Goal: Information Seeking & Learning: Check status

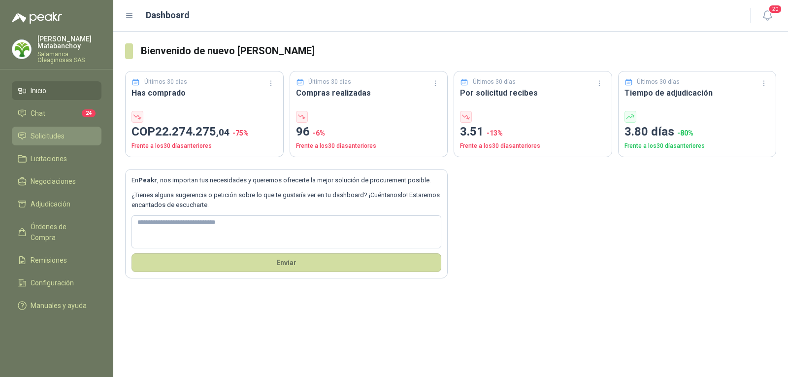
click at [39, 133] on span "Solicitudes" at bounding box center [48, 136] width 34 height 11
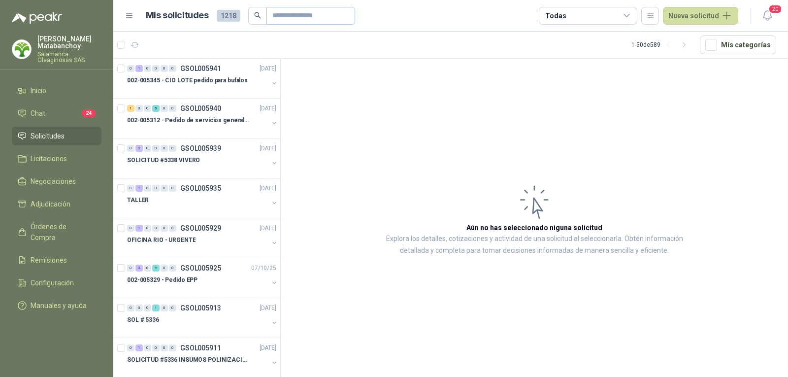
click at [270, 19] on span at bounding box center [310, 16] width 89 height 18
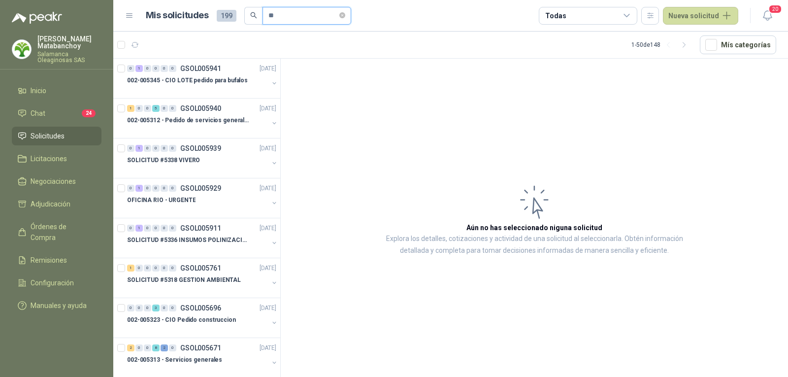
type input "*"
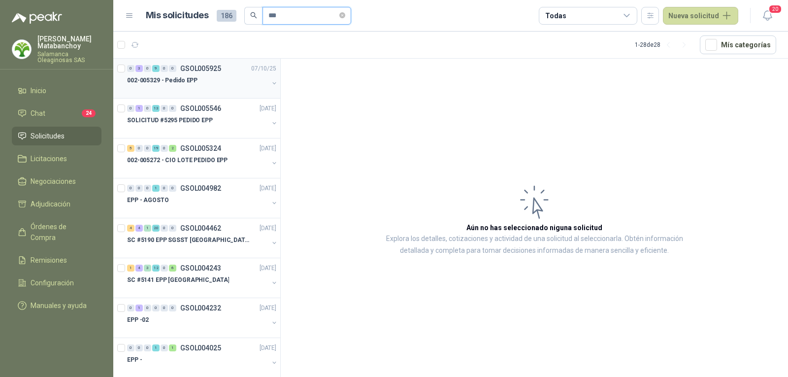
type input "***"
click at [213, 93] on div at bounding box center [197, 90] width 141 height 8
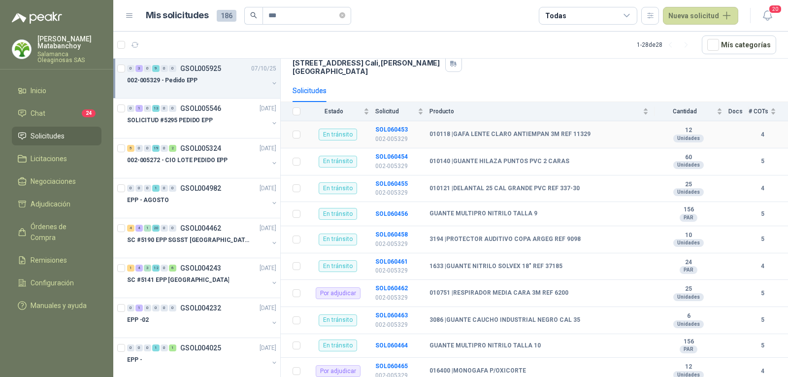
scroll to position [138, 0]
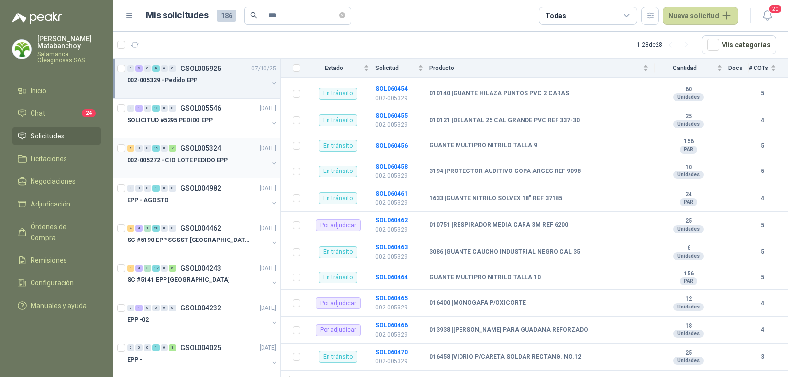
click at [199, 166] on div at bounding box center [197, 170] width 141 height 8
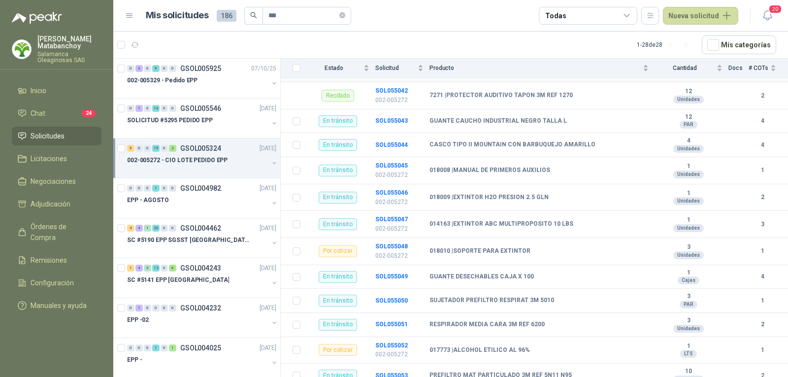
scroll to position [197, 0]
click at [390, 241] on b "SOL055048" at bounding box center [391, 244] width 33 height 7
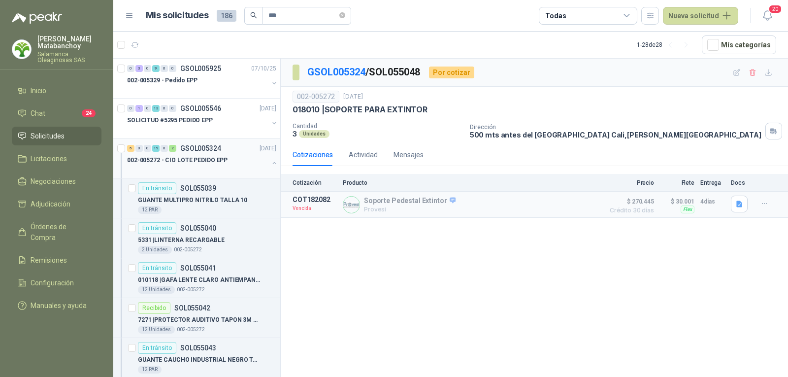
click at [210, 160] on p "002-005272 - CIO LOTE PEDIDO EPP" at bounding box center [177, 160] width 100 height 9
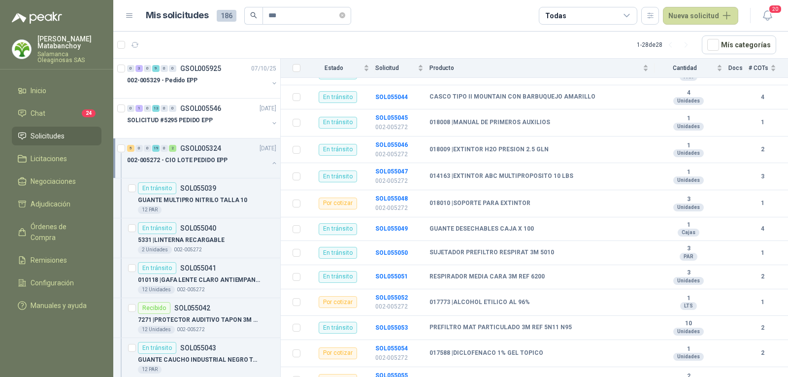
scroll to position [246, 0]
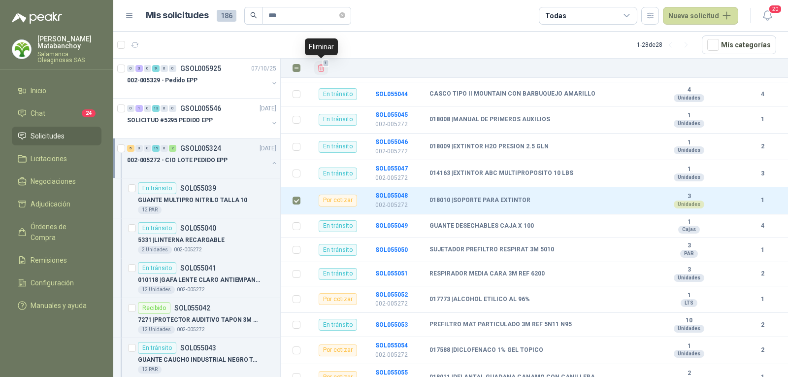
click at [325, 69] on icon "Eliminar" at bounding box center [321, 68] width 9 height 9
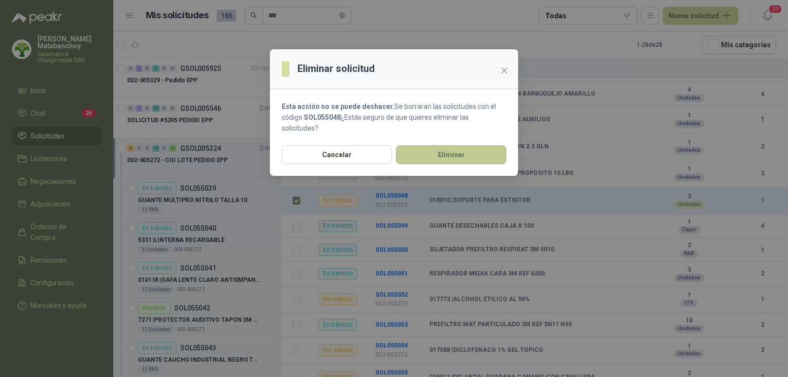
click at [442, 156] on button "Eliminar" at bounding box center [451, 154] width 110 height 19
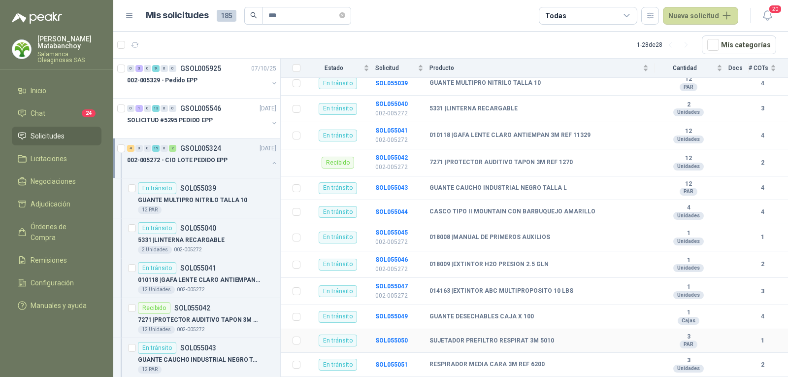
scroll to position [0, 0]
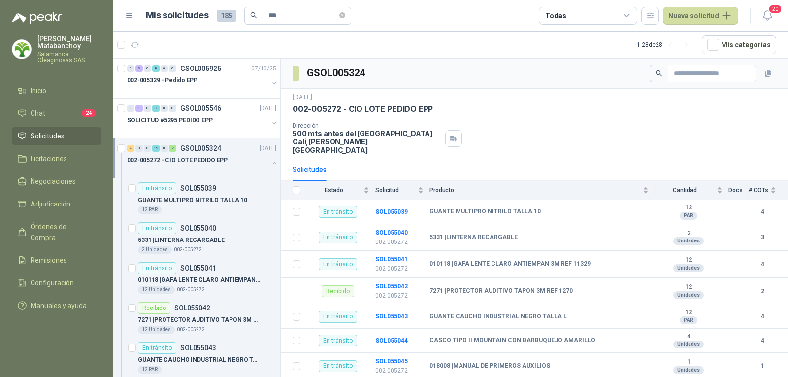
click at [84, 131] on li "Solicitudes" at bounding box center [57, 136] width 78 height 11
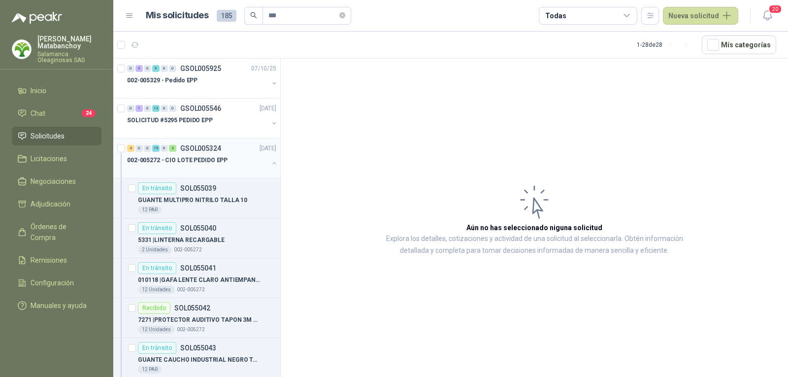
click at [185, 150] on p "GSOL005324" at bounding box center [200, 148] width 41 height 7
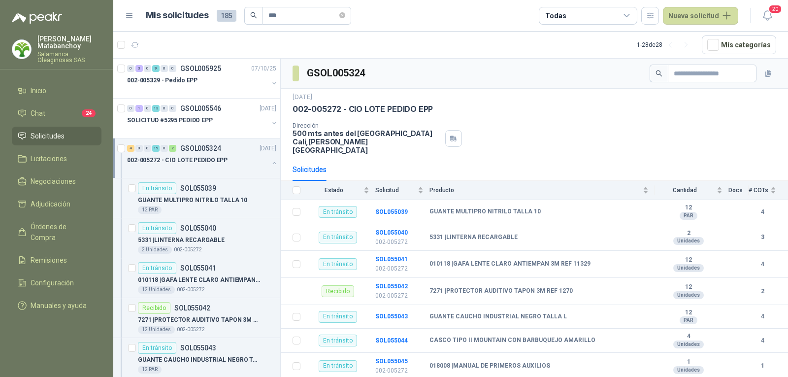
click at [270, 164] on button "button" at bounding box center [274, 163] width 8 height 8
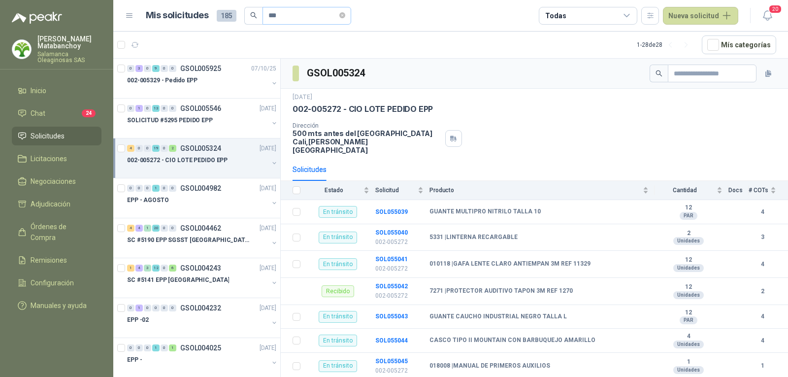
scroll to position [3, 0]
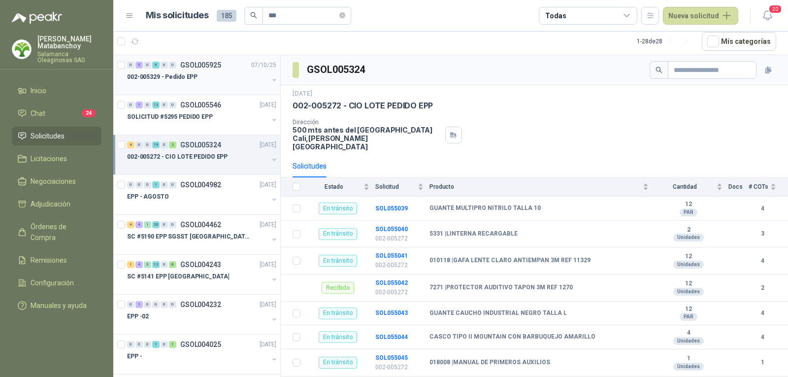
click at [226, 80] on div "002-005329 - Pedido EPP" at bounding box center [197, 77] width 141 height 12
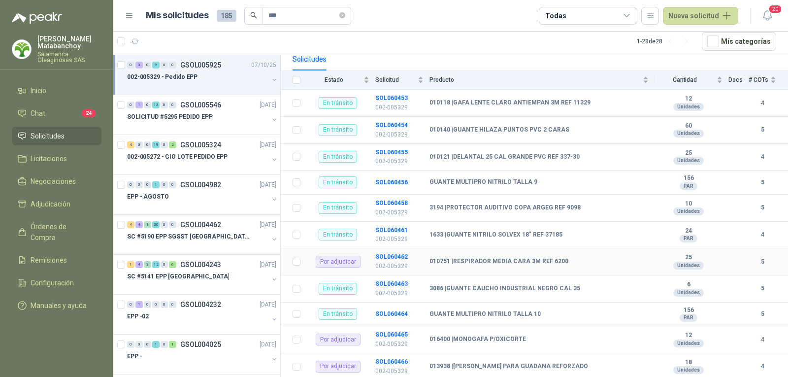
scroll to position [138, 0]
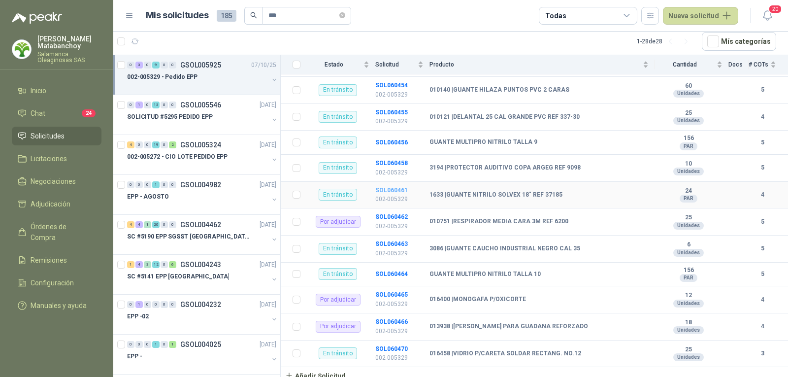
click at [392, 187] on b "SOL060461" at bounding box center [391, 190] width 33 height 7
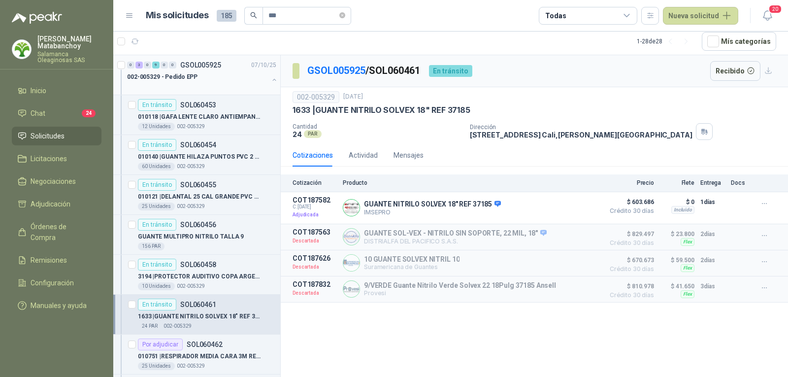
click at [226, 82] on div "002-005329 - Pedido EPP" at bounding box center [197, 77] width 141 height 12
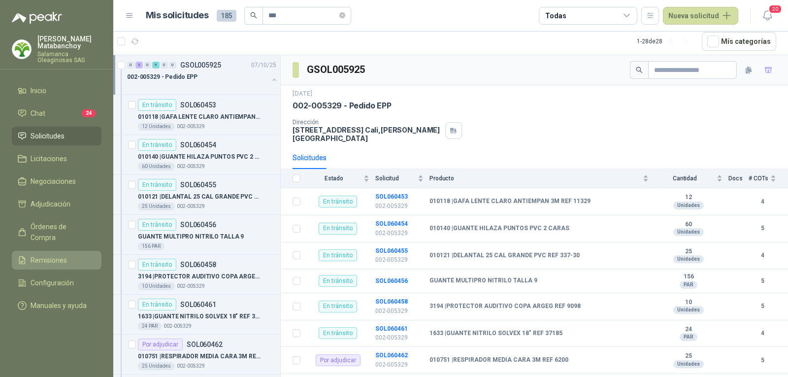
click at [58, 255] on link "Remisiones" at bounding box center [57, 260] width 90 height 19
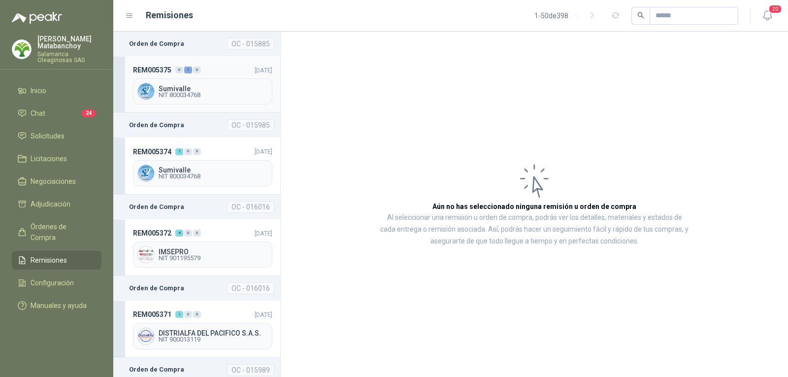
click at [205, 71] on header "REM005375 0 1 0 11/10/2025" at bounding box center [202, 70] width 139 height 11
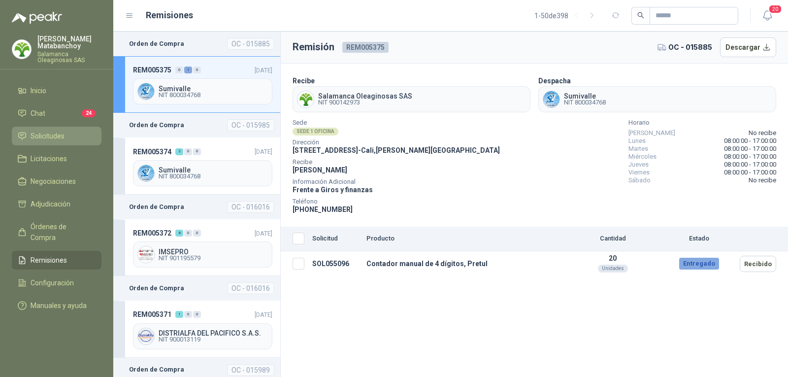
click at [54, 132] on span "Solicitudes" at bounding box center [48, 136] width 34 height 11
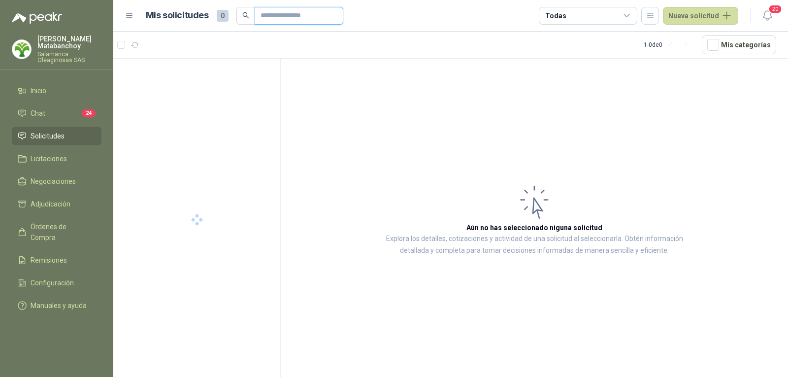
click at [295, 20] on input "text" at bounding box center [295, 15] width 69 height 17
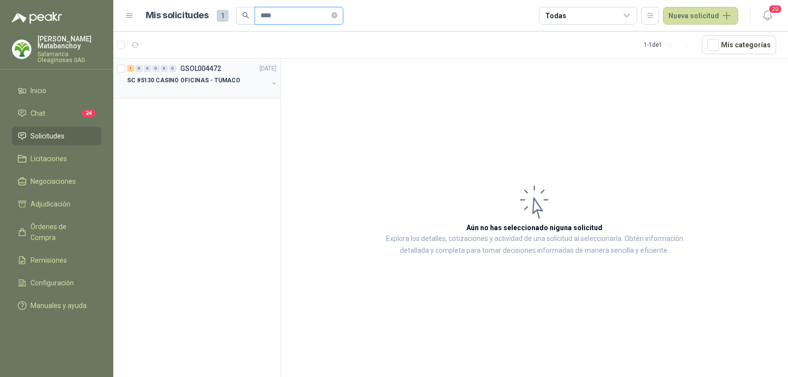
type input "****"
click at [231, 66] on div "1 0 0 0 0 0 GSOL004472 14/07/25" at bounding box center [202, 69] width 151 height 12
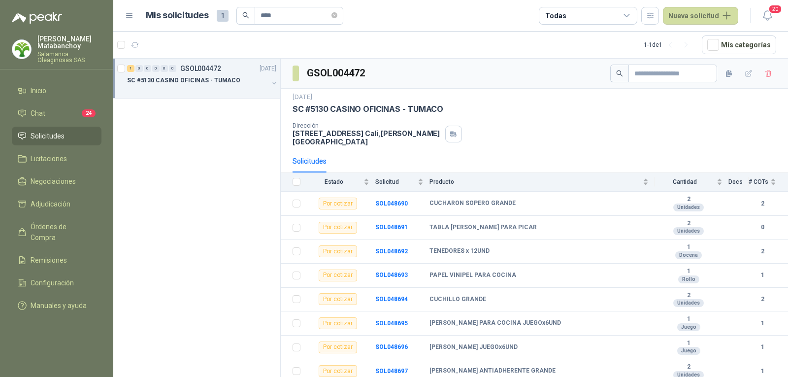
click at [27, 134] on li "Solicitudes" at bounding box center [57, 136] width 78 height 11
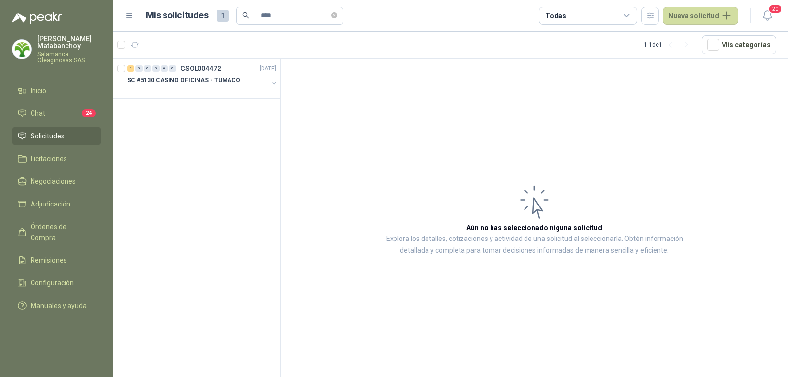
click at [58, 51] on p "Salamanca Oleaginosas SAS" at bounding box center [69, 57] width 64 height 12
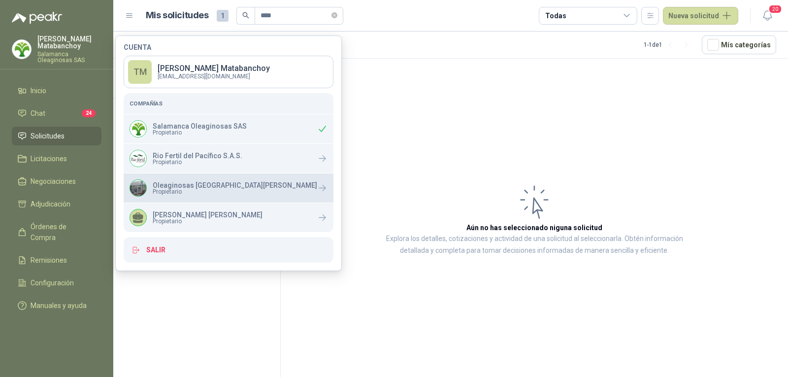
click at [183, 197] on div "Oleaginosas San Fernando Propietario" at bounding box center [224, 187] width 188 height 17
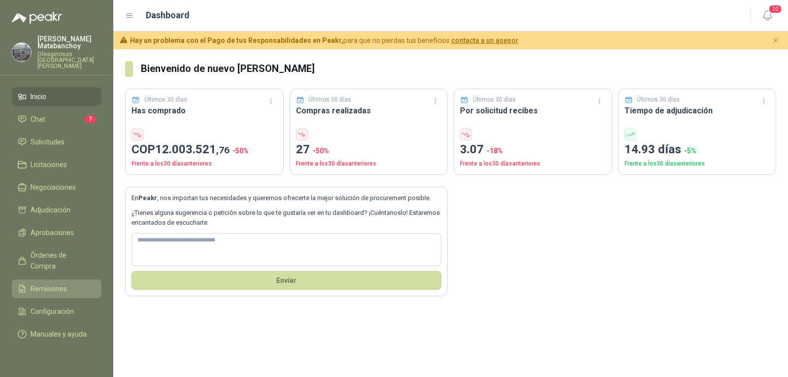
click at [47, 283] on span "Remisiones" at bounding box center [49, 288] width 36 height 11
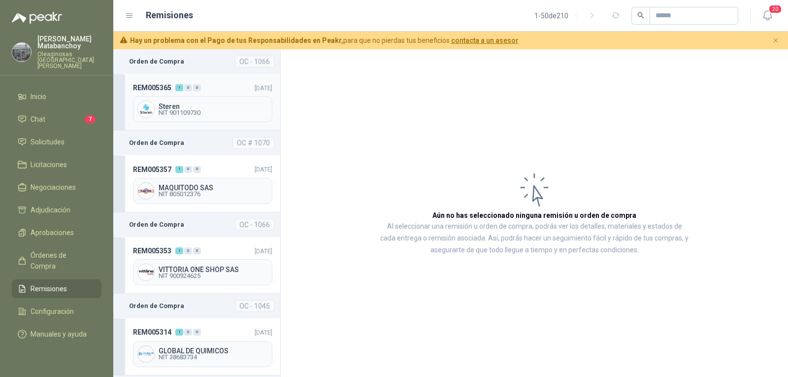
click at [217, 94] on div "REM005365 1 0 0 [DATE] Steren NIT 901109730" at bounding box center [196, 102] width 167 height 57
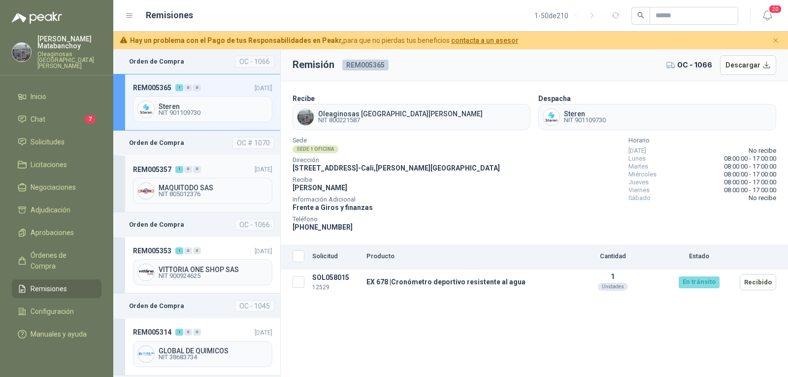
click at [204, 169] on header "REM005357 1 0 0 [DATE]" at bounding box center [202, 169] width 139 height 11
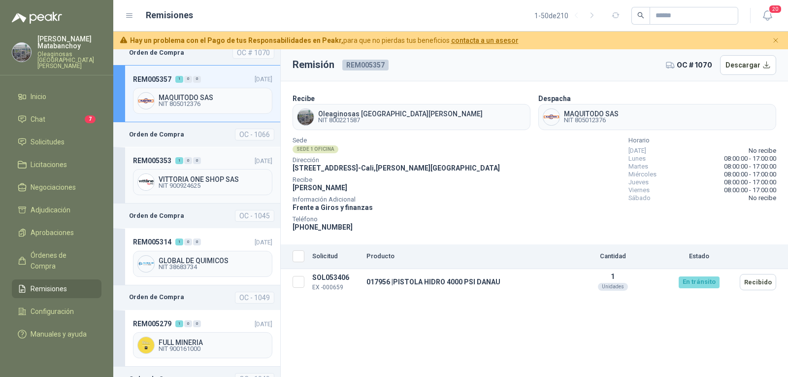
scroll to position [99, 0]
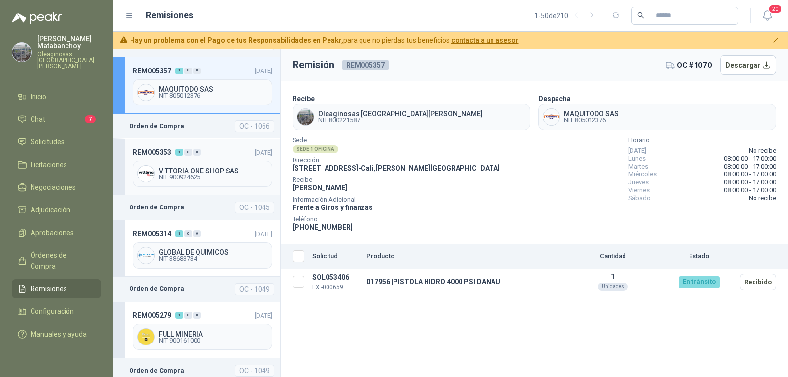
click at [201, 156] on header "REM005353 1 0 0 [DATE]" at bounding box center [202, 152] width 139 height 11
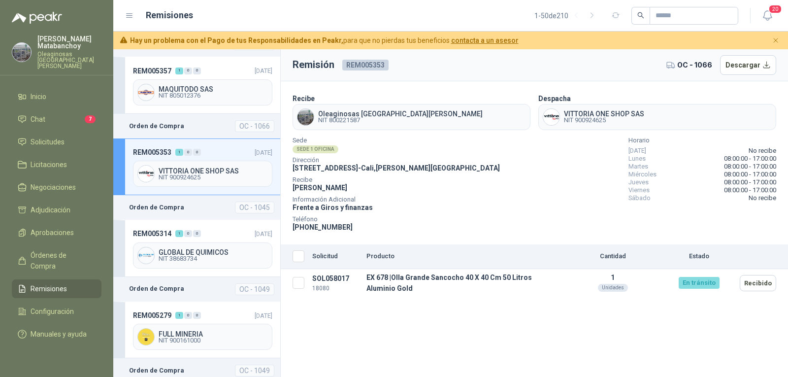
scroll to position [148, 0]
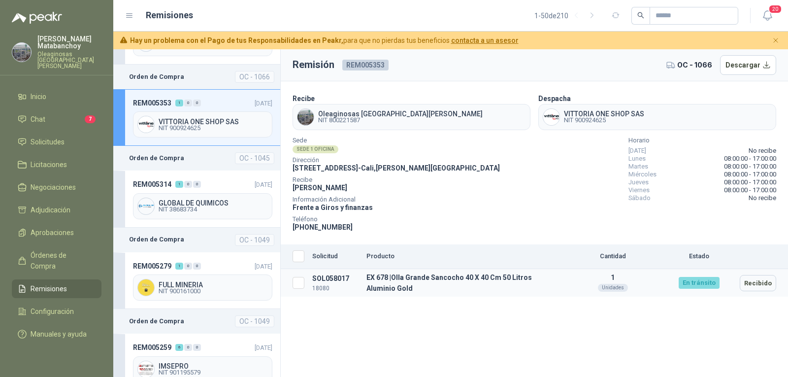
click at [418, 279] on td "EX 678 | Olla Grande Sancocho 40 X 40 Cm 50 Litros Aluminio Gold" at bounding box center [462, 283] width 201 height 28
drag, startPoint x: 398, startPoint y: 277, endPoint x: 416, endPoint y: 288, distance: 20.8
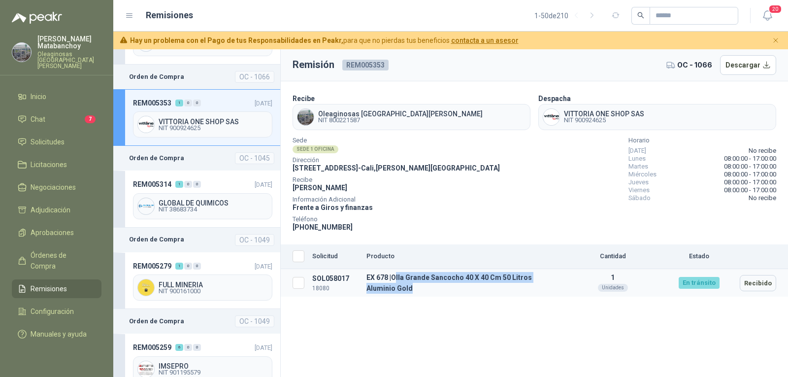
click at [411, 286] on td "EX 678 | Olla Grande Sancocho 40 X 40 Cm 50 Litros Aluminio Gold" at bounding box center [462, 283] width 201 height 28
copy td "lla Grande Sancocho 40 X 40 Cm 50 Litros Aluminio Gold"
click at [489, 229] on div "Sede SEDE 1 OFICINA Dirección [STREET_ADDRESS][PERSON_NAME] [PERSON_NAME] Infor…" at bounding box center [535, 185] width 484 height 95
